Goal: Browse casually

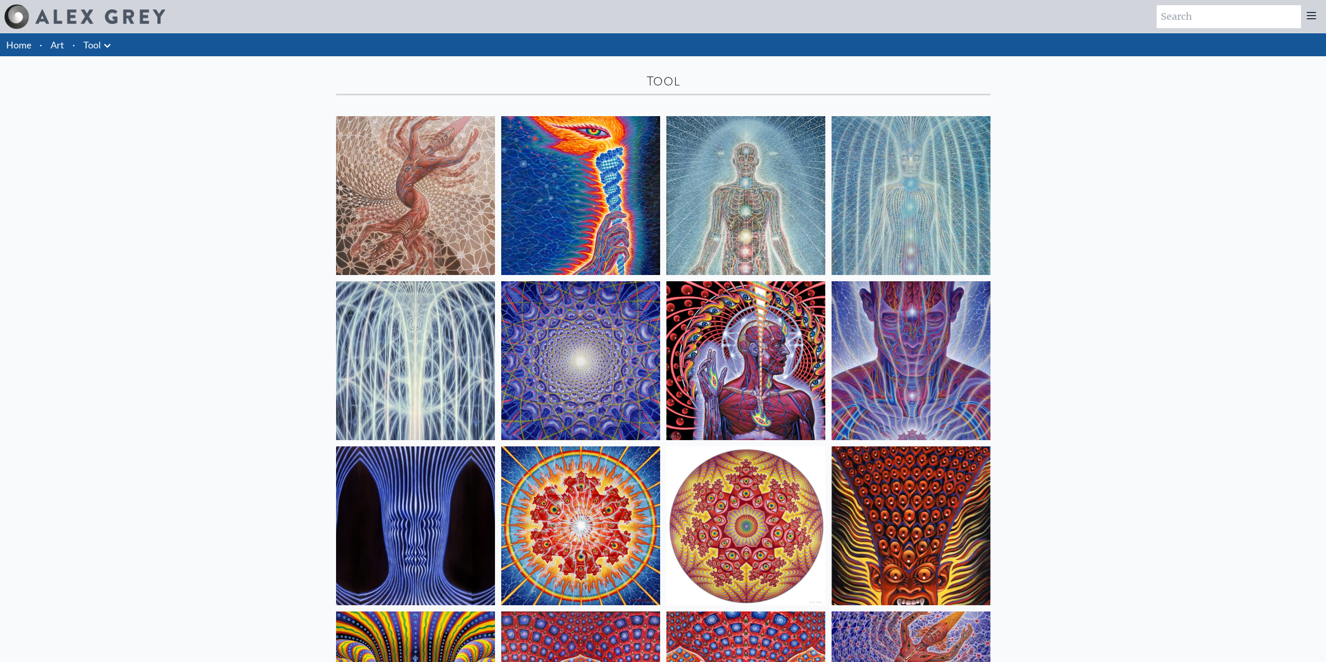
click at [428, 178] on img at bounding box center [415, 195] width 159 height 159
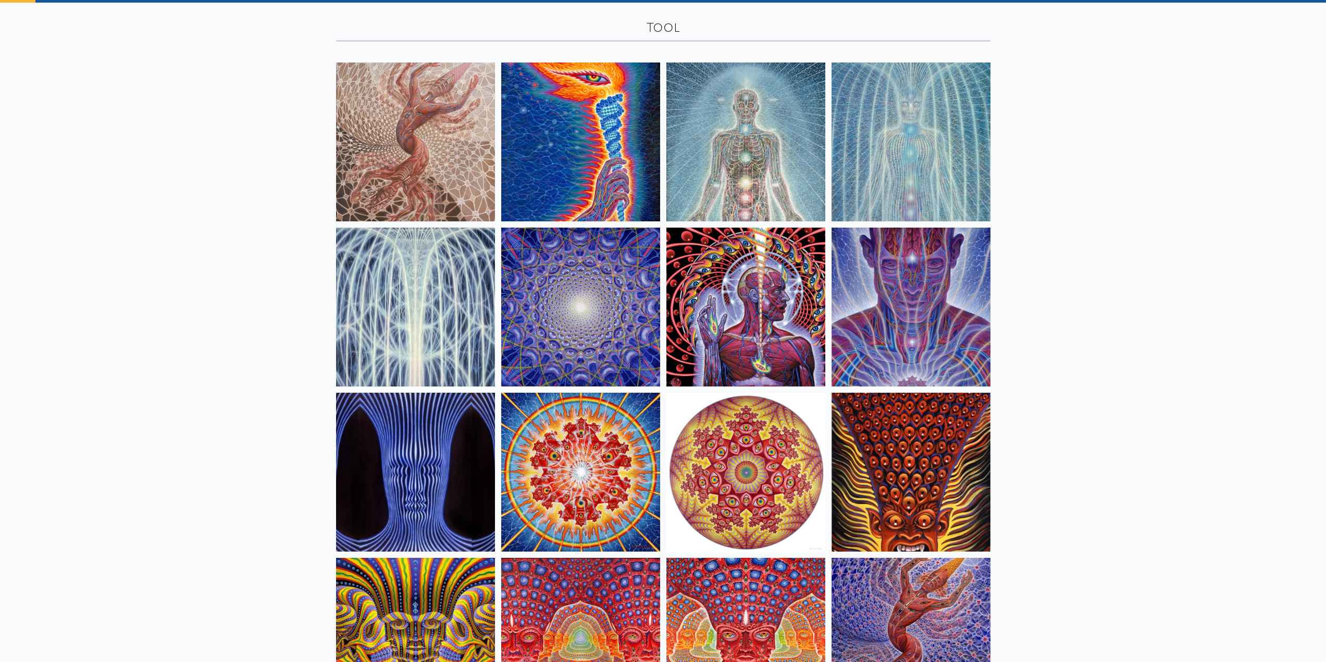
scroll to position [208, 0]
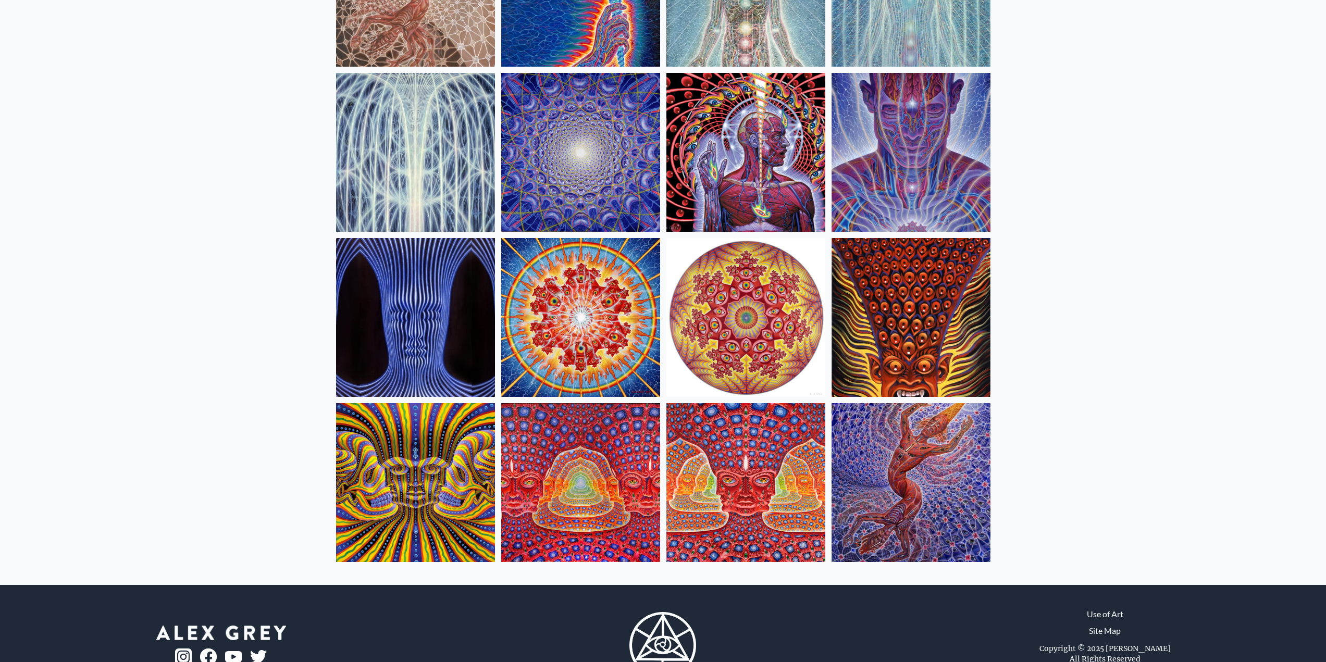
click at [745, 468] on img at bounding box center [745, 482] width 159 height 159
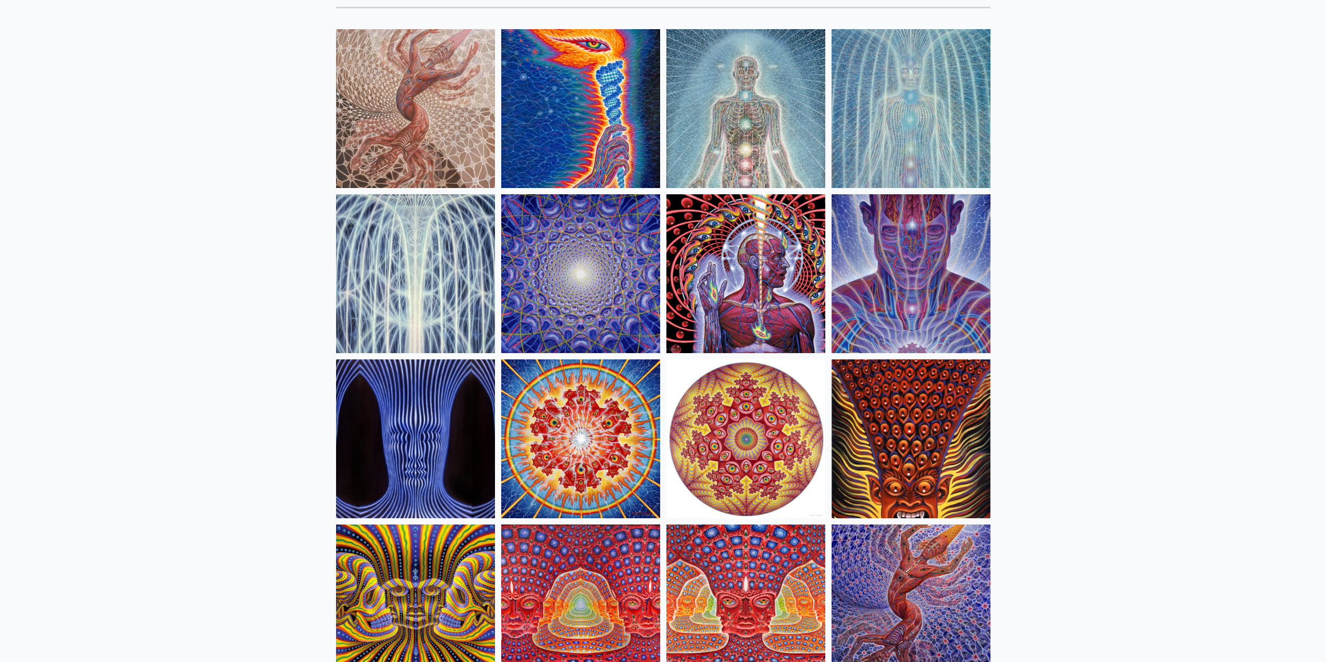
scroll to position [104, 0]
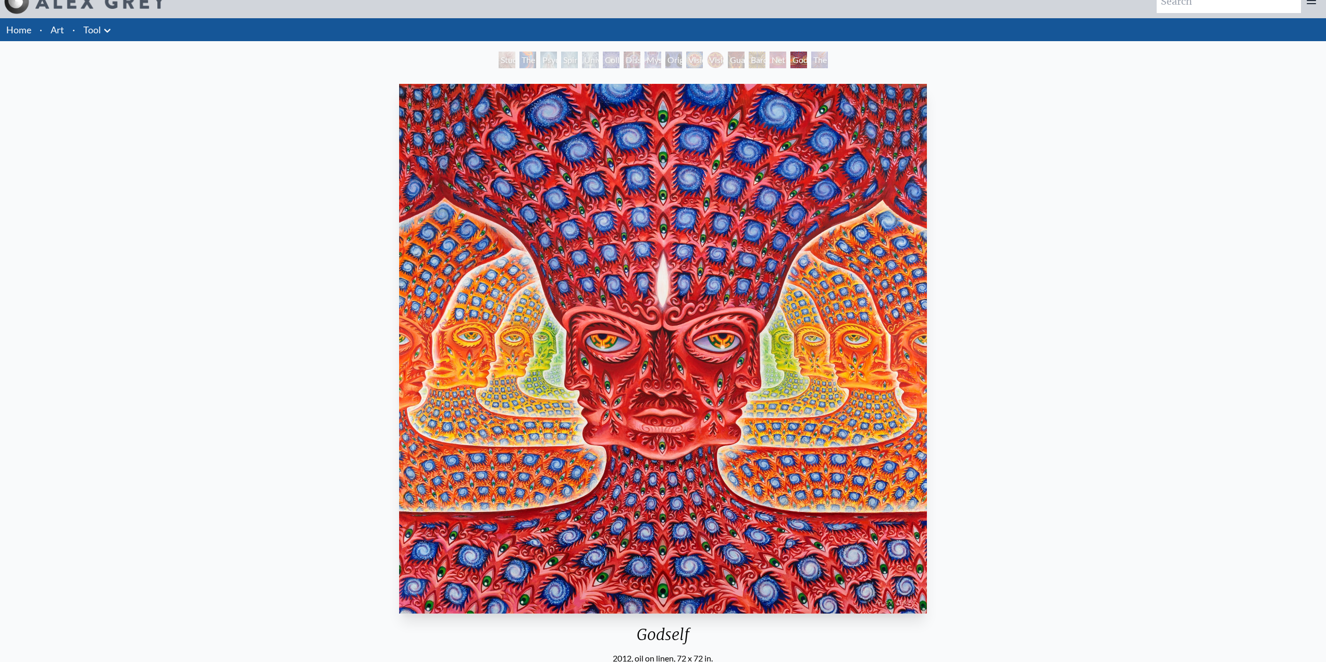
scroll to position [104, 0]
